Goal: Information Seeking & Learning: Check status

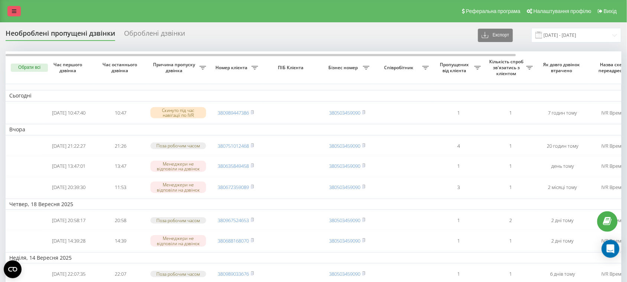
click at [14, 12] on icon at bounding box center [14, 11] width 4 height 5
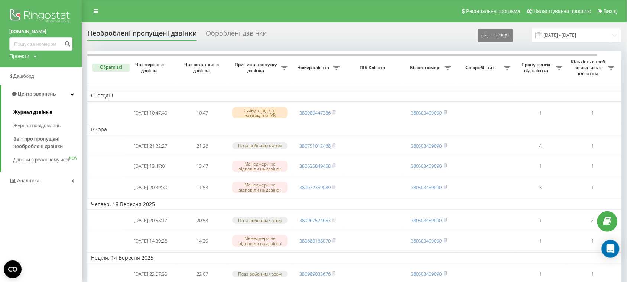
click at [36, 112] on span "Журнал дзвінків" at bounding box center [32, 112] width 39 height 7
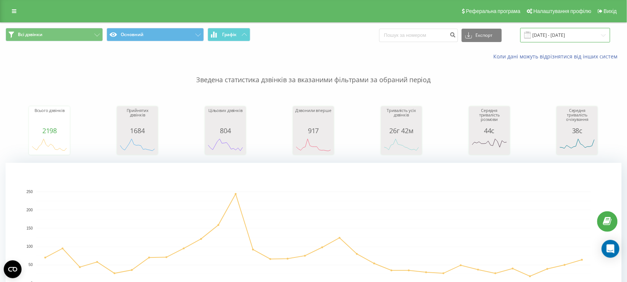
click at [588, 38] on input "[DATE] - [DATE]" at bounding box center [566, 35] width 90 height 14
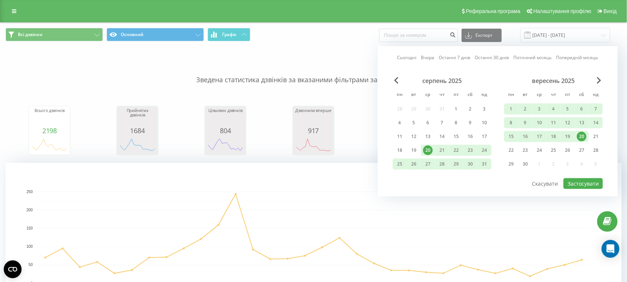
drag, startPoint x: 390, startPoint y: 54, endPoint x: 394, endPoint y: 55, distance: 3.8
click at [390, 54] on div "Сьогодні Вчора Останні 7 днів Останні 30 днів Поточний місяць Попередній місяць…" at bounding box center [498, 121] width 240 height 150
click at [585, 137] on div "20" at bounding box center [582, 137] width 10 height 10
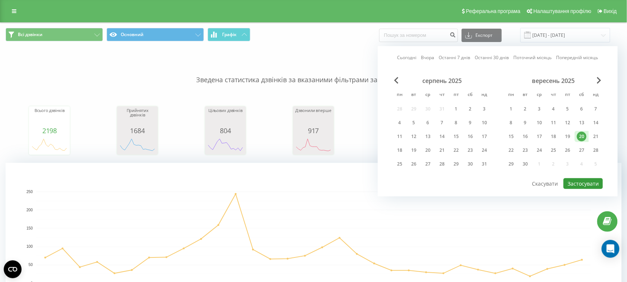
click at [589, 179] on button "Застосувати" at bounding box center [583, 183] width 39 height 11
type input "20.09.2025 - 20.09.2025"
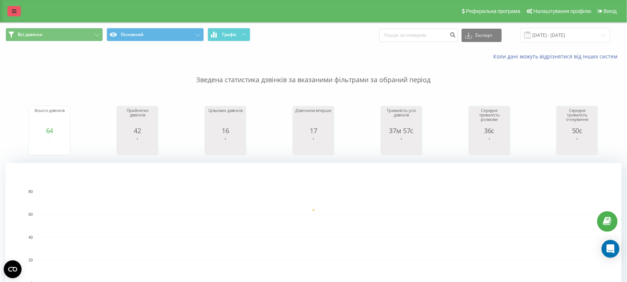
click at [15, 12] on icon at bounding box center [14, 11] width 4 height 5
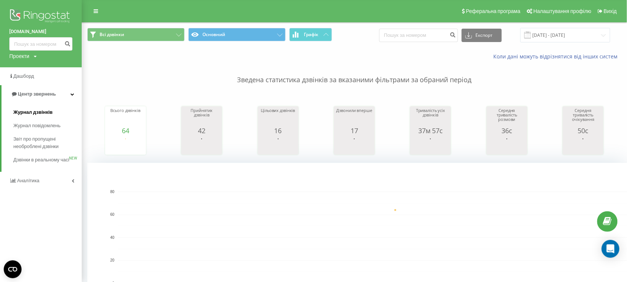
click at [33, 110] on span "Журнал дзвінків" at bounding box center [32, 112] width 39 height 7
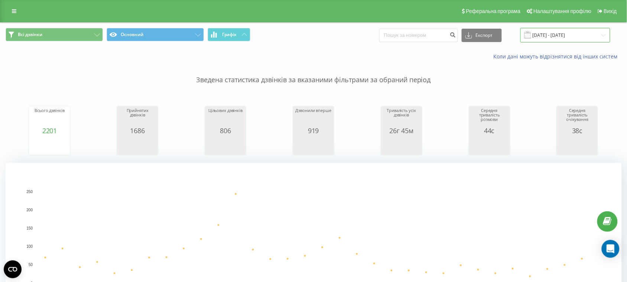
click at [557, 35] on input "[DATE] - [DATE]" at bounding box center [566, 35] width 90 height 14
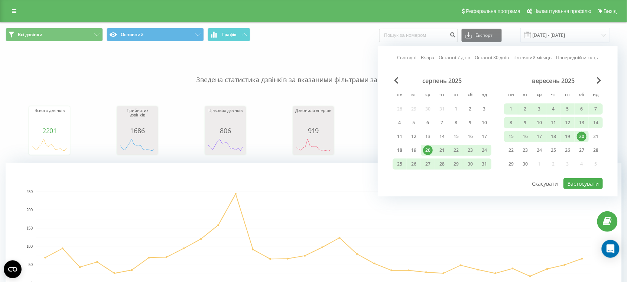
click at [582, 134] on div "20" at bounding box center [582, 137] width 10 height 10
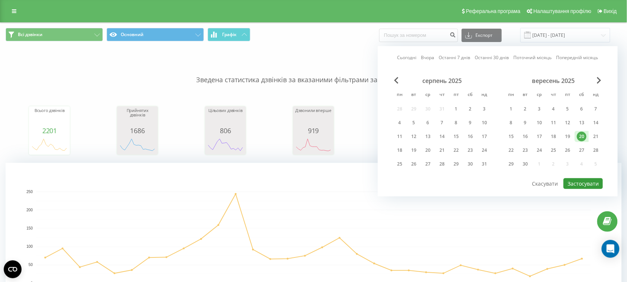
click at [583, 180] on button "Застосувати" at bounding box center [583, 183] width 39 height 11
type input "20.09.2025 - 20.09.2025"
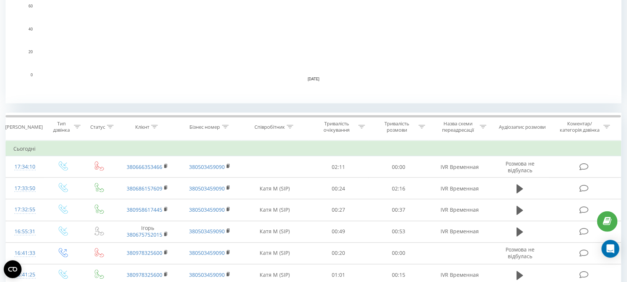
scroll to position [239, 0]
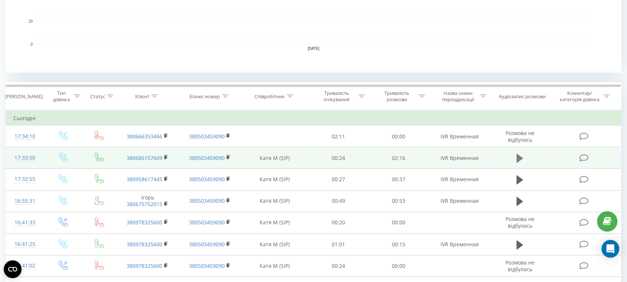
click at [519, 156] on icon at bounding box center [520, 158] width 7 height 9
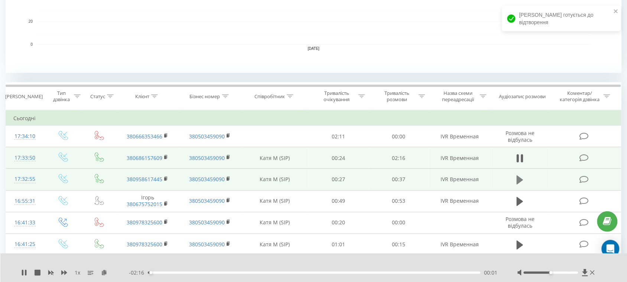
click at [521, 181] on icon at bounding box center [520, 179] width 7 height 9
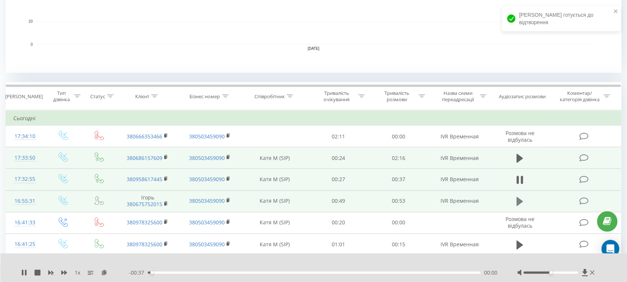
click at [523, 199] on icon at bounding box center [520, 201] width 7 height 10
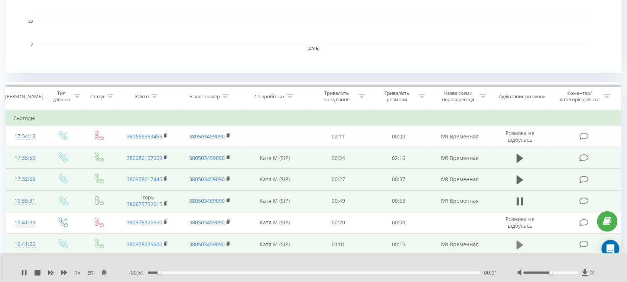
click at [519, 246] on icon at bounding box center [520, 244] width 7 height 9
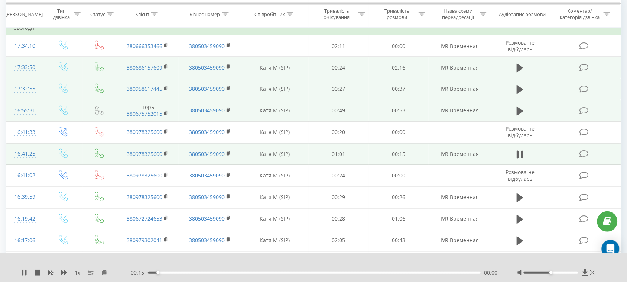
scroll to position [359, 0]
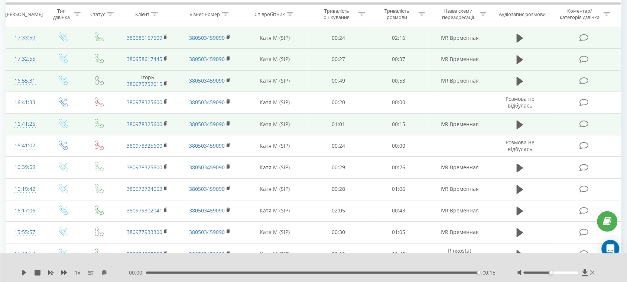
click at [513, 123] on td at bounding box center [521, 125] width 58 height 22
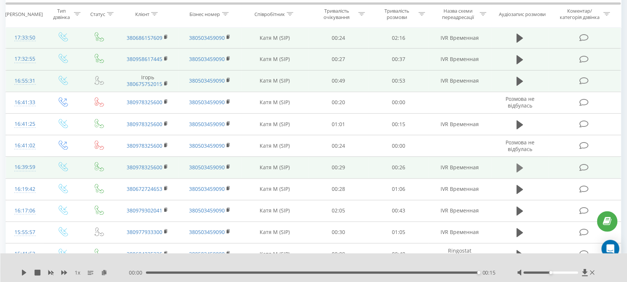
click at [519, 166] on icon at bounding box center [520, 167] width 7 height 9
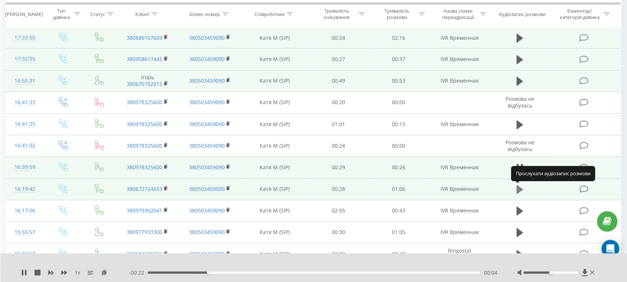
click at [521, 192] on icon at bounding box center [520, 189] width 7 height 9
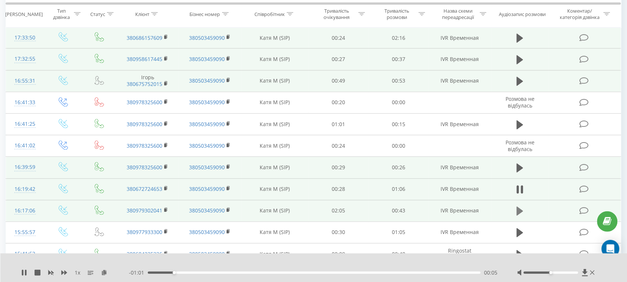
click at [525, 212] on button at bounding box center [520, 210] width 11 height 11
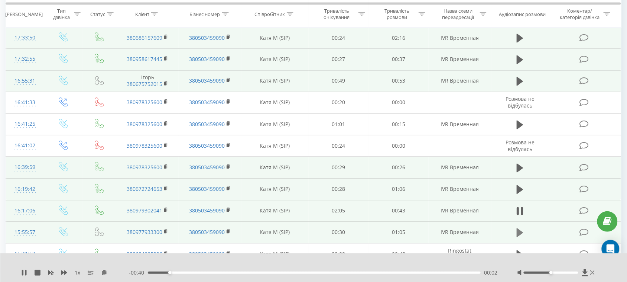
click at [521, 236] on icon at bounding box center [520, 232] width 7 height 9
click at [519, 214] on icon at bounding box center [520, 211] width 7 height 9
click at [214, 272] on div "00:03" at bounding box center [314, 272] width 333 height 2
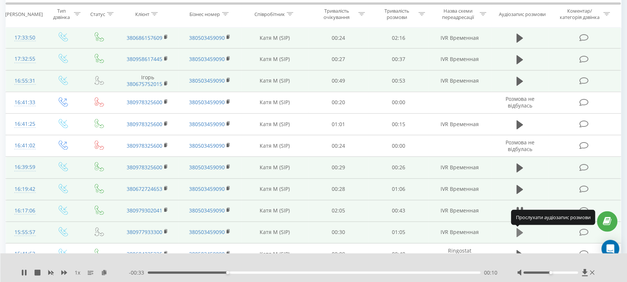
click at [520, 235] on icon at bounding box center [520, 232] width 7 height 9
click at [247, 272] on div "00:19" at bounding box center [314, 272] width 333 height 2
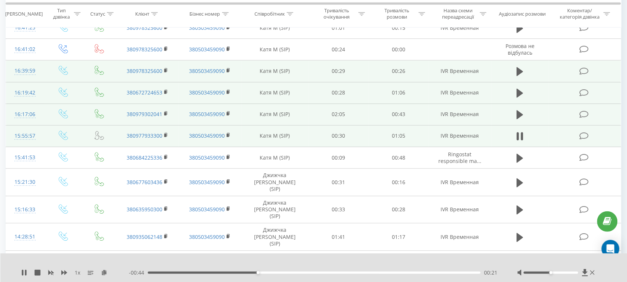
scroll to position [463, 0]
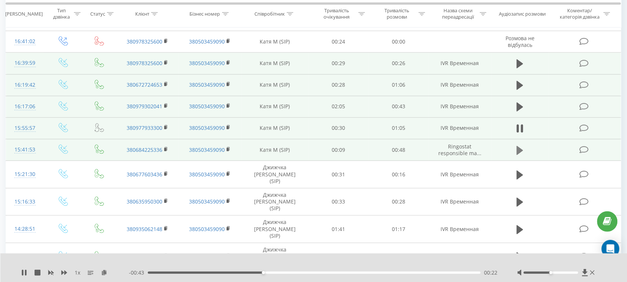
click at [524, 152] on button at bounding box center [520, 150] width 11 height 11
click at [194, 270] on div "- 00:49 00:00 00:00" at bounding box center [314, 272] width 370 height 7
click at [197, 273] on div "00:00" at bounding box center [314, 272] width 333 height 2
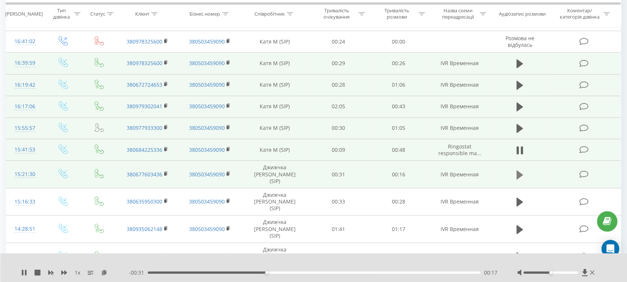
click at [518, 172] on icon at bounding box center [520, 174] width 7 height 9
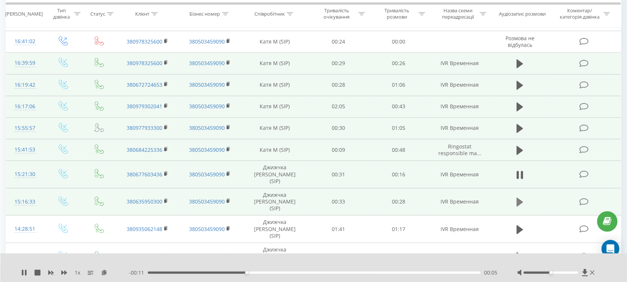
click at [520, 197] on icon at bounding box center [520, 201] width 7 height 9
click at [234, 270] on div "- 00:27 00:00 00:00" at bounding box center [314, 272] width 370 height 7
click at [234, 271] on div "00:01" at bounding box center [314, 272] width 333 height 2
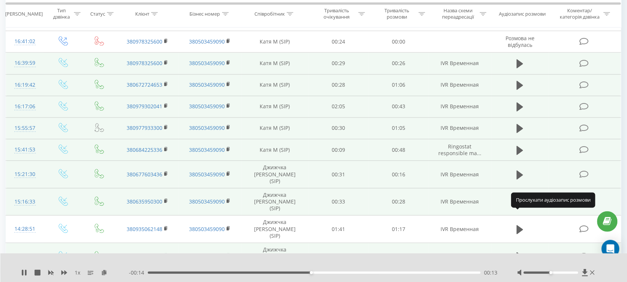
drag, startPoint x: 521, startPoint y: 216, endPoint x: 477, endPoint y: 230, distance: 45.2
click at [521, 225] on icon at bounding box center [520, 229] width 7 height 9
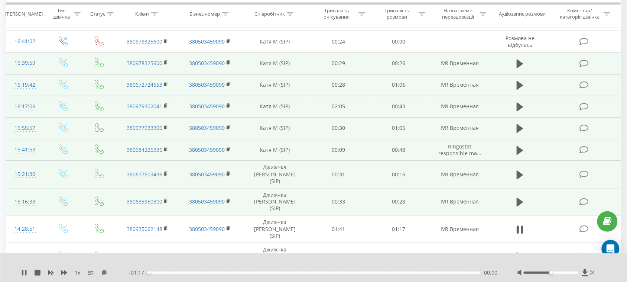
click at [220, 273] on div "00:00" at bounding box center [314, 272] width 333 height 2
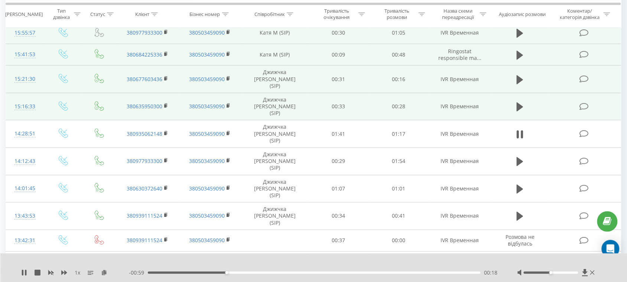
scroll to position [573, 0]
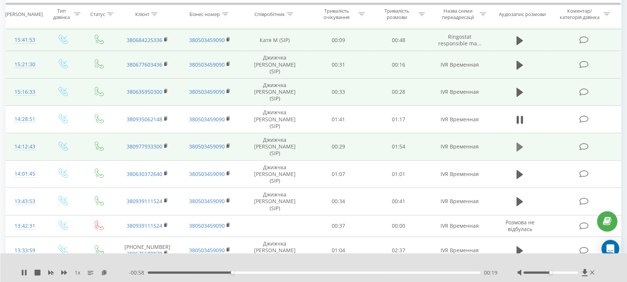
click at [518, 142] on icon at bounding box center [520, 146] width 7 height 9
click at [194, 272] on div "00:00" at bounding box center [314, 272] width 333 height 2
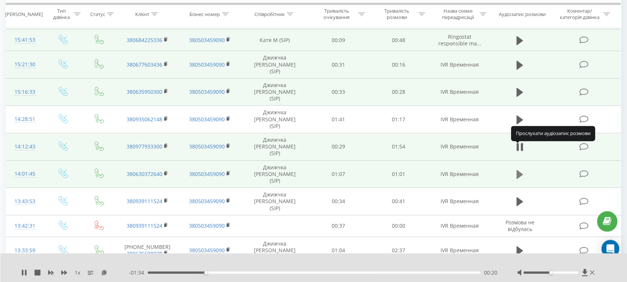
click at [519, 170] on icon at bounding box center [520, 174] width 7 height 9
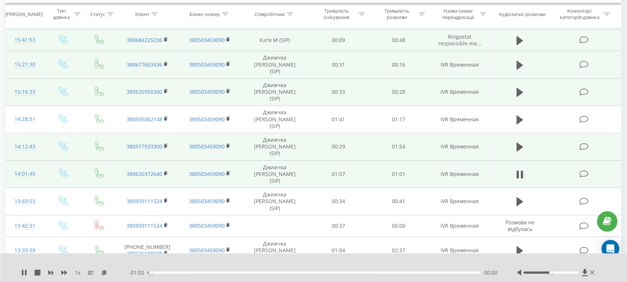
click at [205, 272] on div "- 01:02 00:00 00:00" at bounding box center [314, 272] width 370 height 7
click at [207, 272] on div "00:00" at bounding box center [314, 272] width 333 height 2
click at [519, 170] on icon at bounding box center [520, 174] width 7 height 9
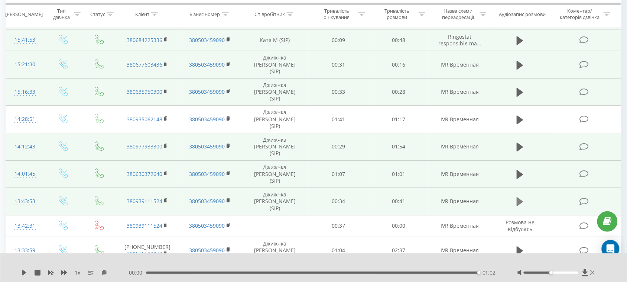
click at [520, 197] on icon at bounding box center [520, 201] width 7 height 9
click at [520, 170] on icon at bounding box center [520, 174] width 7 height 9
click at [521, 197] on icon at bounding box center [520, 201] width 7 height 9
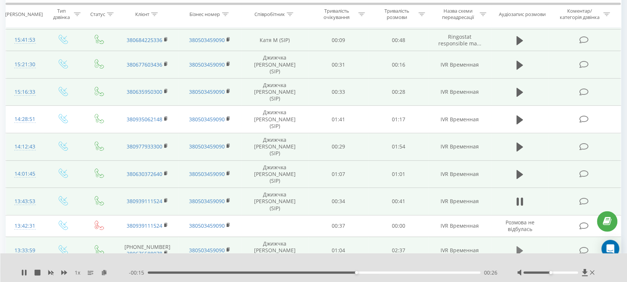
click at [518, 246] on icon at bounding box center [520, 250] width 7 height 9
click at [520, 273] on icon at bounding box center [520, 278] width 7 height 10
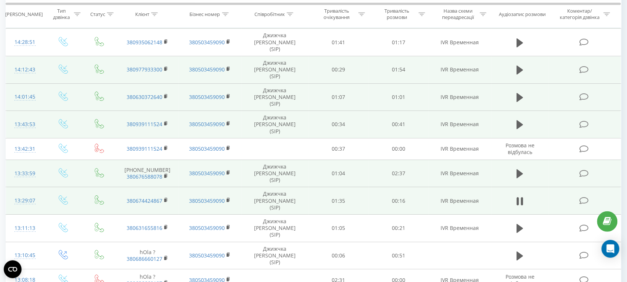
scroll to position [651, 0]
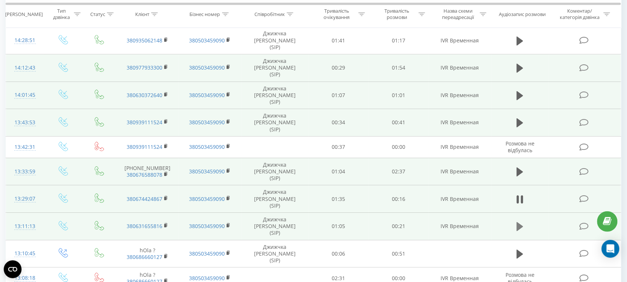
click at [521, 221] on icon at bounding box center [520, 226] width 7 height 10
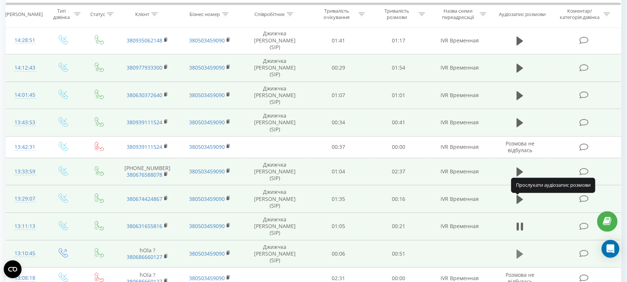
click at [521, 249] on icon at bounding box center [520, 253] width 7 height 9
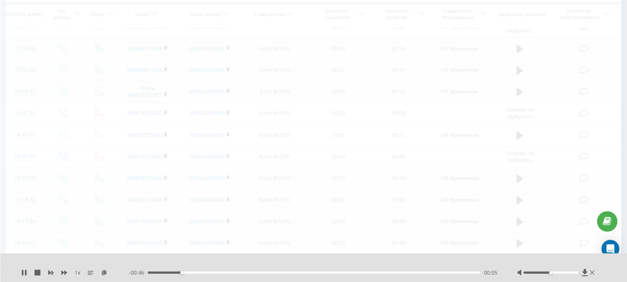
scroll to position [302, 0]
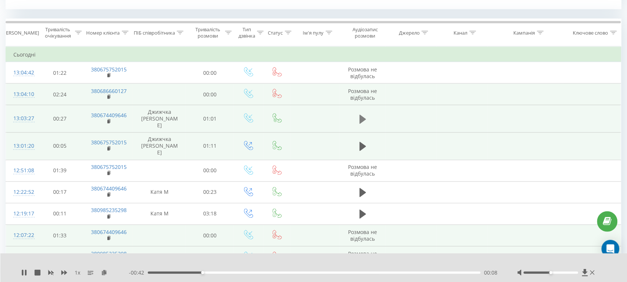
click at [361, 115] on icon at bounding box center [363, 119] width 7 height 9
click at [359, 141] on button at bounding box center [362, 146] width 11 height 11
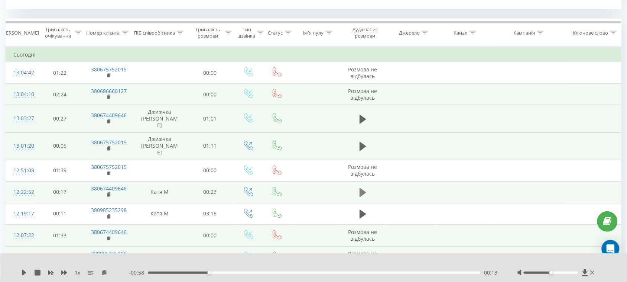
click at [364, 187] on icon at bounding box center [363, 192] width 7 height 10
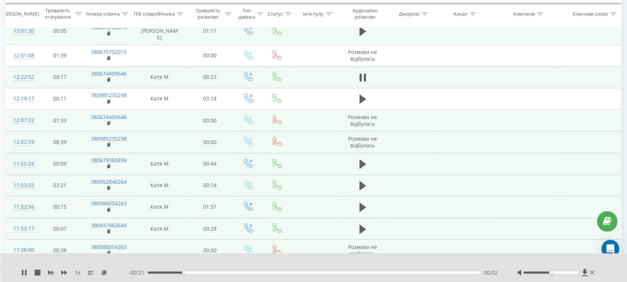
scroll to position [430, 0]
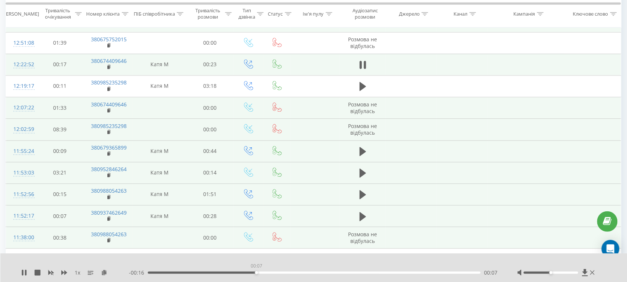
drag, startPoint x: 256, startPoint y: 272, endPoint x: 359, endPoint y: 225, distance: 112.6
click at [258, 271] on div "00:07" at bounding box center [314, 272] width 333 height 2
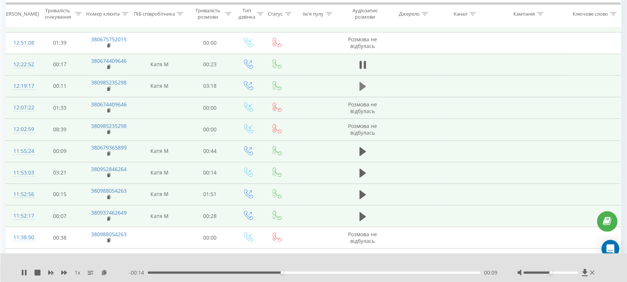
click at [365, 82] on icon at bounding box center [363, 86] width 7 height 9
click at [307, 271] on div "--:-- --:--" at bounding box center [314, 272] width 370 height 7
click at [307, 272] on div "00:00" at bounding box center [314, 272] width 333 height 2
click at [363, 147] on icon at bounding box center [363, 151] width 7 height 9
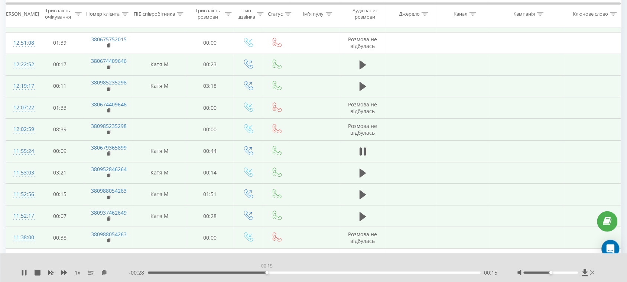
drag, startPoint x: 267, startPoint y: 272, endPoint x: 318, endPoint y: 223, distance: 70.4
click at [268, 272] on div "00:15" at bounding box center [314, 272] width 333 height 2
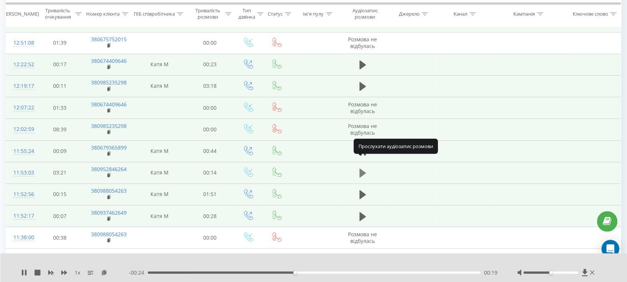
click at [365, 168] on icon at bounding box center [363, 172] width 7 height 9
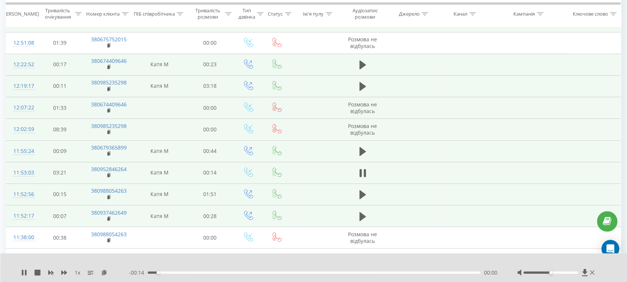
click at [306, 270] on div "- 00:14 00:00 00:00" at bounding box center [314, 272] width 370 height 7
click at [306, 273] on div "00:00" at bounding box center [314, 272] width 333 height 2
click at [363, 190] on icon at bounding box center [363, 194] width 7 height 9
click at [306, 272] on div "00:52" at bounding box center [314, 272] width 333 height 2
click at [364, 211] on icon at bounding box center [363, 215] width 7 height 9
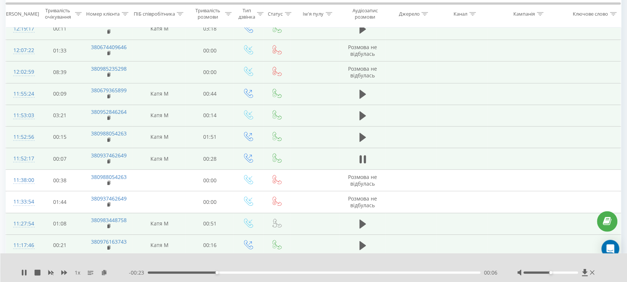
scroll to position [569, 0]
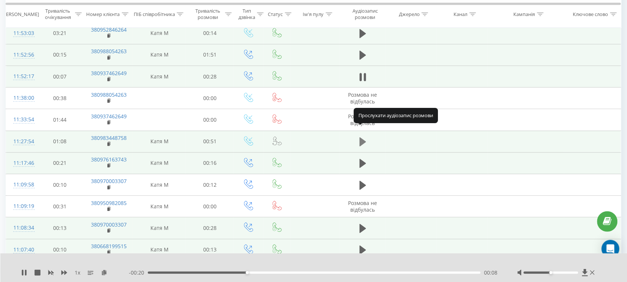
click at [365, 136] on icon at bounding box center [363, 141] width 7 height 10
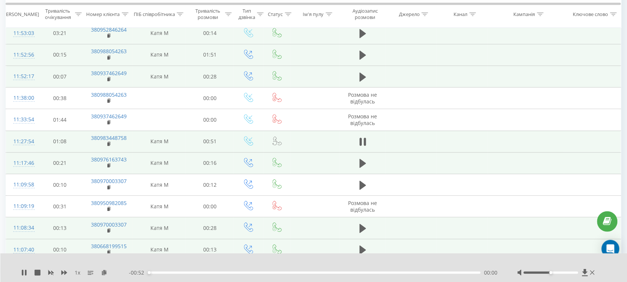
click at [227, 271] on div "- 00:52 00:00 00:00" at bounding box center [314, 272] width 370 height 7
click at [231, 274] on div "- 00:52 00:00 00:00" at bounding box center [314, 272] width 370 height 7
click at [235, 271] on div "00:00" at bounding box center [314, 272] width 333 height 2
click at [363, 159] on icon at bounding box center [363, 163] width 7 height 9
click at [227, 273] on div "00:03" at bounding box center [314, 272] width 333 height 2
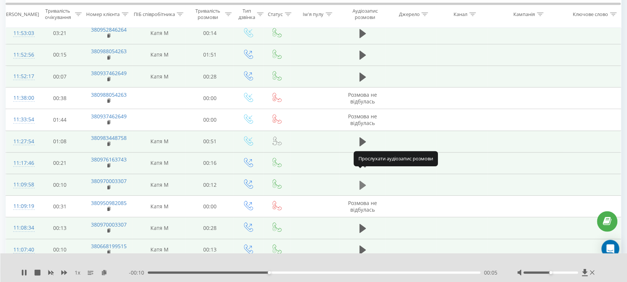
click at [363, 180] on icon at bounding box center [363, 184] width 7 height 9
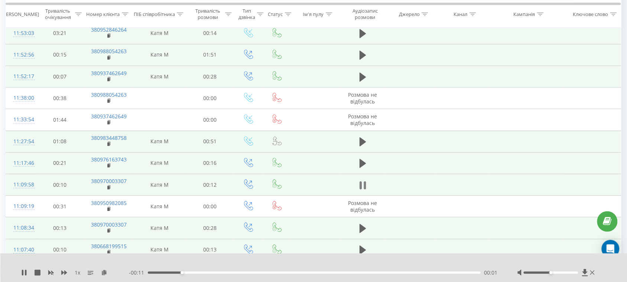
click at [360, 181] on icon at bounding box center [361, 185] width 2 height 8
click at [362, 245] on icon at bounding box center [363, 249] width 7 height 9
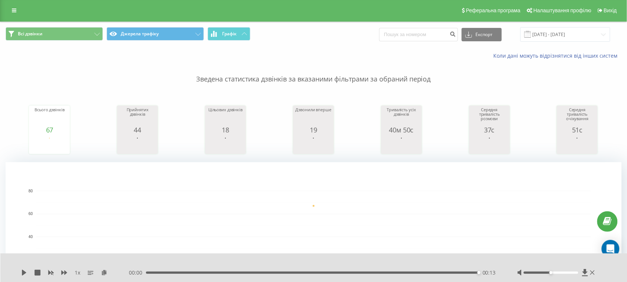
scroll to position [0, 0]
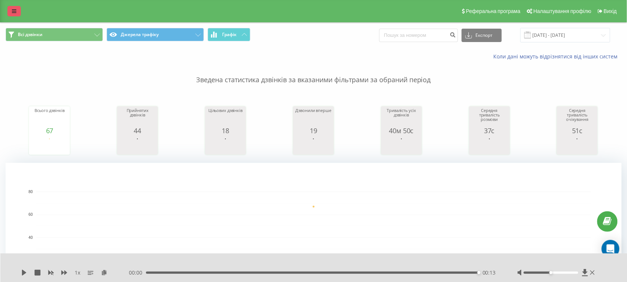
click at [17, 12] on link at bounding box center [13, 11] width 13 height 10
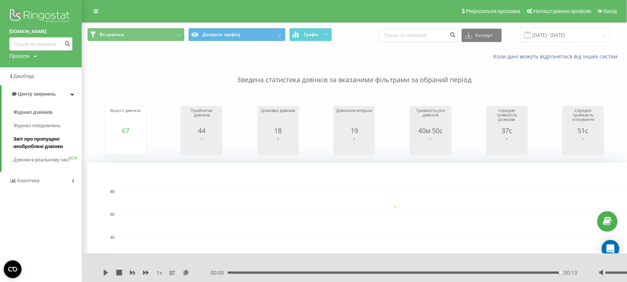
click at [45, 139] on span "Звіт про пропущені необроблені дзвінки" at bounding box center [45, 142] width 65 height 15
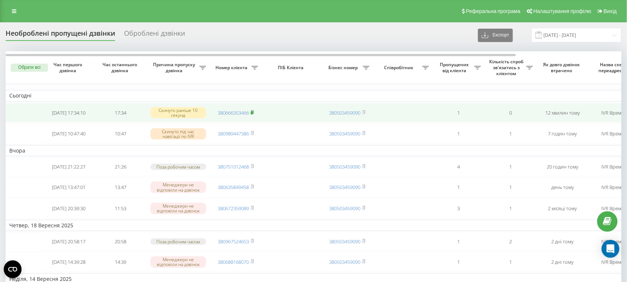
click at [253, 114] on icon at bounding box center [252, 112] width 3 height 4
